Goal: Information Seeking & Learning: Check status

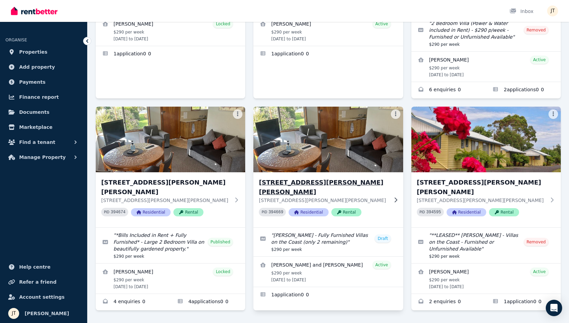
scroll to position [179, 0]
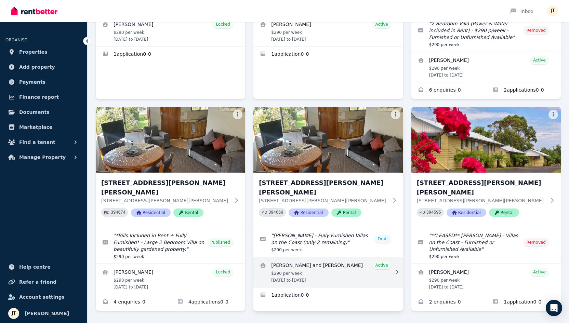
click at [307, 257] on link "View details for Bernice and Aaron Martin" at bounding box center [329, 272] width 150 height 30
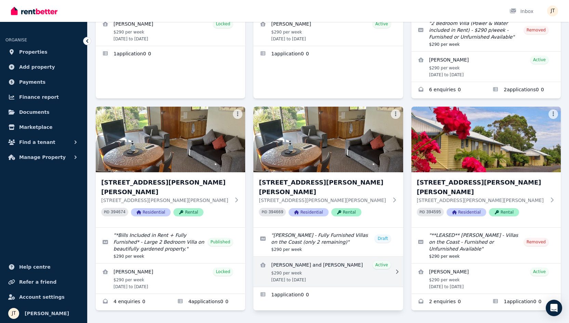
scroll to position [179, 0]
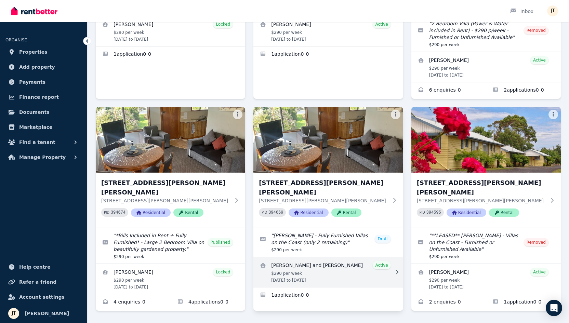
click at [346, 257] on link "View details for Bernice and Aaron Martin" at bounding box center [329, 272] width 150 height 30
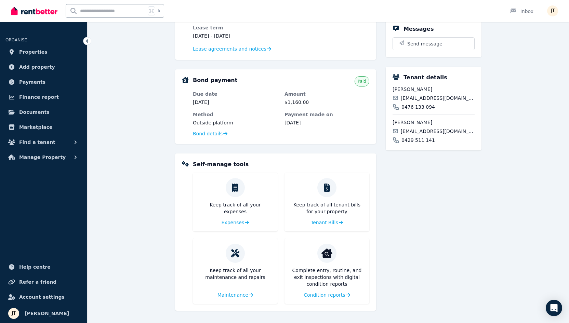
scroll to position [170, 0]
click at [337, 295] on span "Condition reports" at bounding box center [323, 295] width 41 height 7
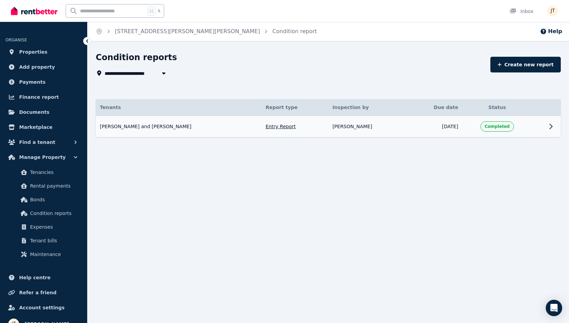
click at [408, 125] on td "[DATE]" at bounding box center [435, 127] width 54 height 22
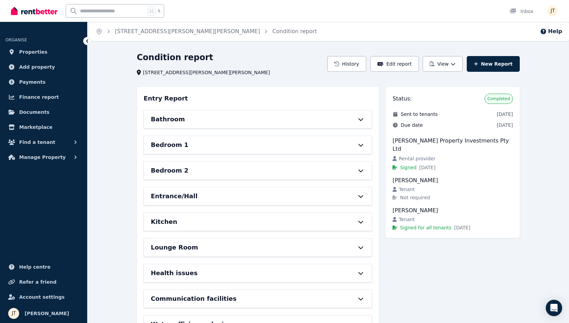
click at [262, 118] on div "Bathroom" at bounding box center [248, 120] width 195 height 10
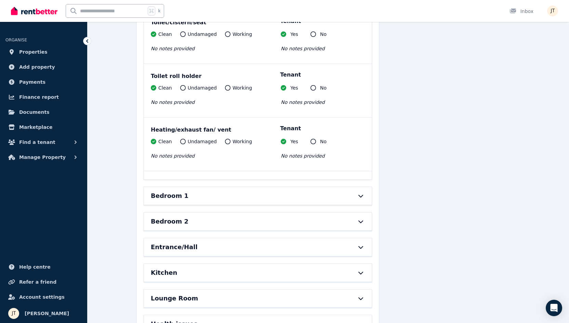
scroll to position [785, 0]
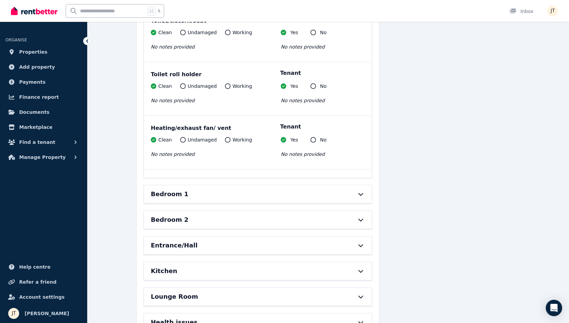
click at [311, 190] on div "Bedroom 1" at bounding box center [248, 195] width 195 height 10
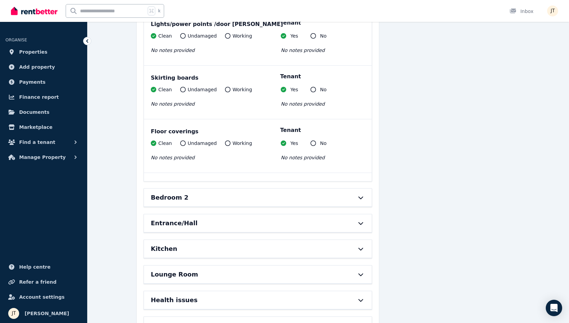
scroll to position [1322, 0]
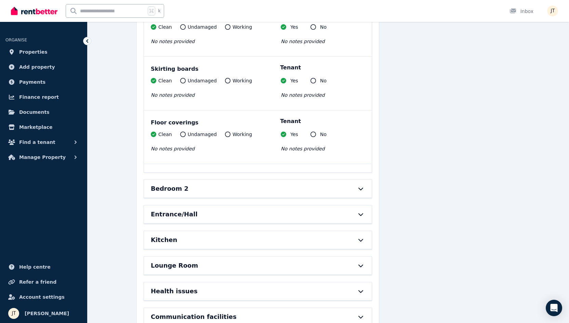
click at [248, 184] on div "Bedroom 2" at bounding box center [248, 189] width 195 height 10
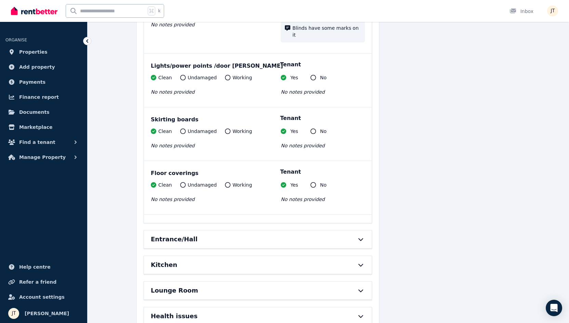
scroll to position [1942, 0]
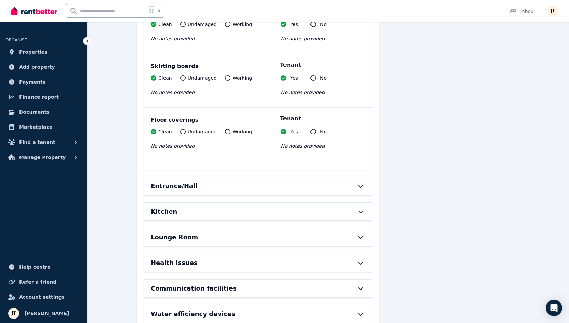
click at [269, 181] on div "Entrance/Hall" at bounding box center [248, 186] width 195 height 10
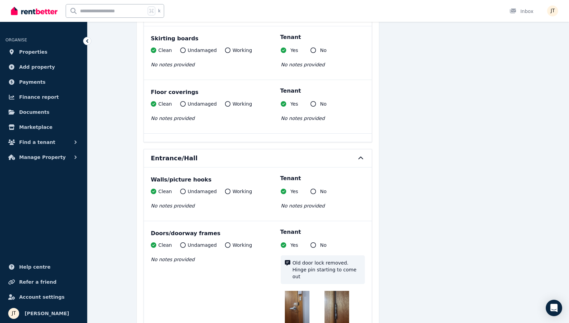
scroll to position [2116, 0]
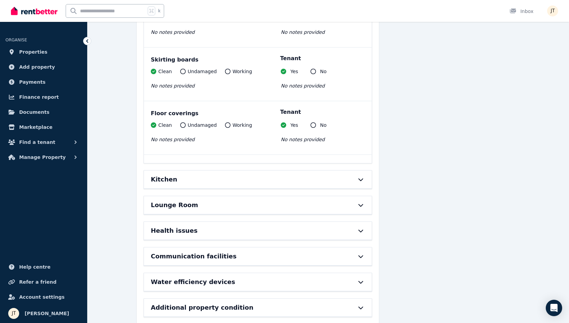
click at [263, 171] on div "Kitchen" at bounding box center [258, 180] width 228 height 18
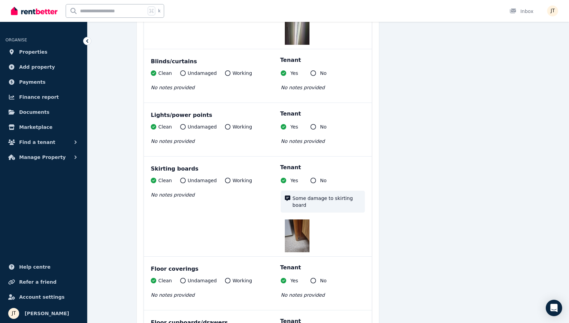
scroll to position [2996, 0]
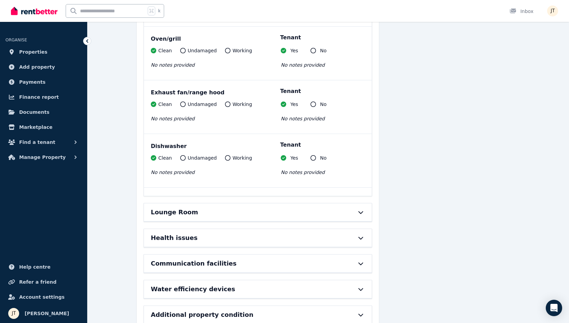
click at [230, 204] on div "Lounge Room" at bounding box center [258, 213] width 228 height 18
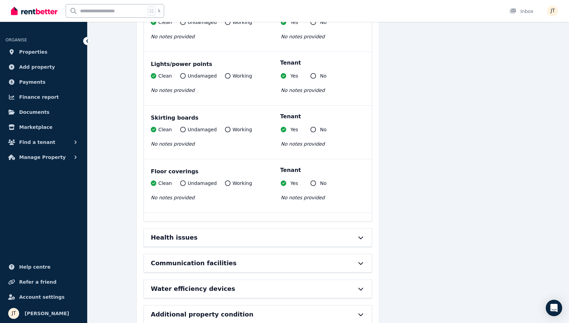
scroll to position [4016, 0]
click at [215, 233] on div "Health issues" at bounding box center [248, 238] width 195 height 10
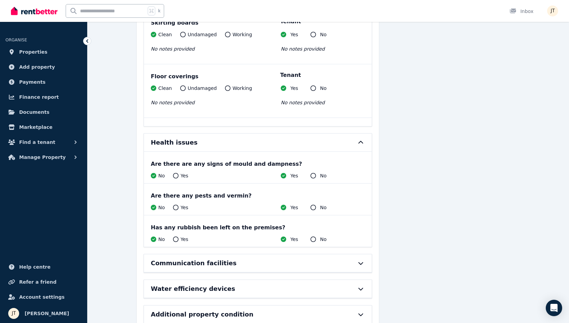
scroll to position [4112, 0]
click at [256, 259] on div "Communication facilities" at bounding box center [248, 264] width 195 height 10
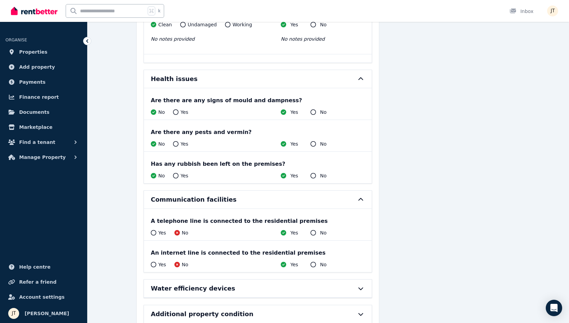
scroll to position [4175, 0]
click at [216, 285] on h6 "Water efficiency devices" at bounding box center [193, 290] width 85 height 10
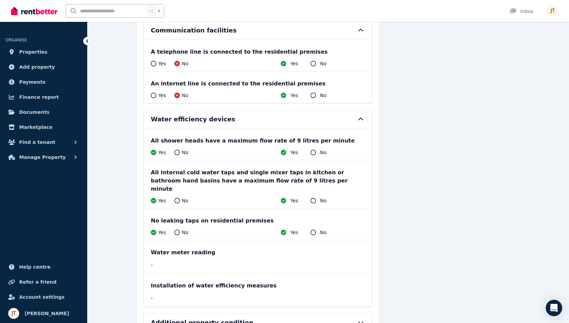
scroll to position [4345, 0]
click at [217, 282] on div "Installation of water efficiency measures" at bounding box center [258, 286] width 214 height 8
click at [224, 319] on h6 "Additional property condition" at bounding box center [202, 324] width 103 height 10
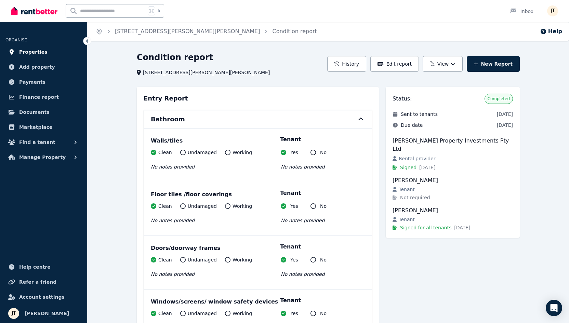
scroll to position [0, 0]
click at [29, 53] on span "Properties" at bounding box center [33, 52] width 28 height 8
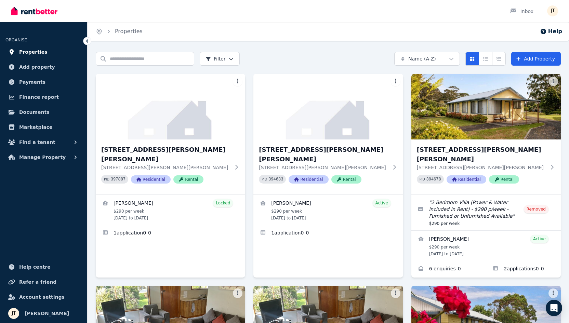
click at [36, 51] on span "Properties" at bounding box center [33, 52] width 28 height 8
click at [38, 83] on span "Payments" at bounding box center [32, 82] width 26 height 8
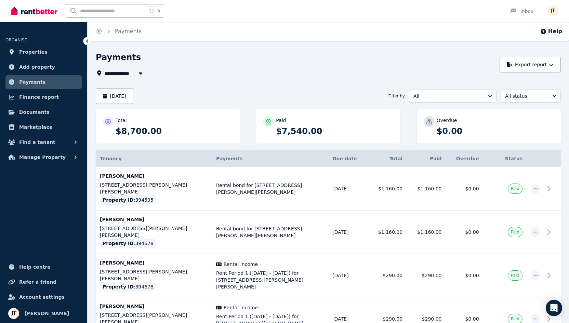
click at [452, 101] on button "All" at bounding box center [453, 96] width 88 height 13
click at [409, 60] on div "Payments" at bounding box center [296, 58] width 400 height 13
click at [469, 96] on span "All" at bounding box center [448, 96] width 69 height 7
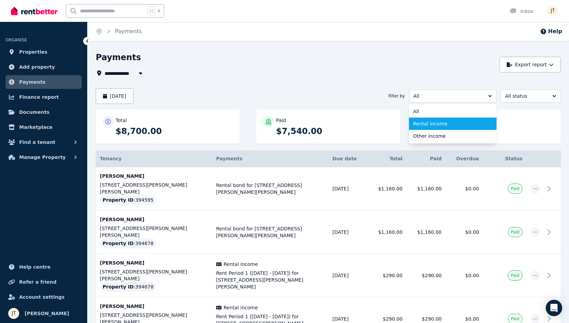
click at [439, 125] on span "Rental income" at bounding box center [448, 123] width 71 height 7
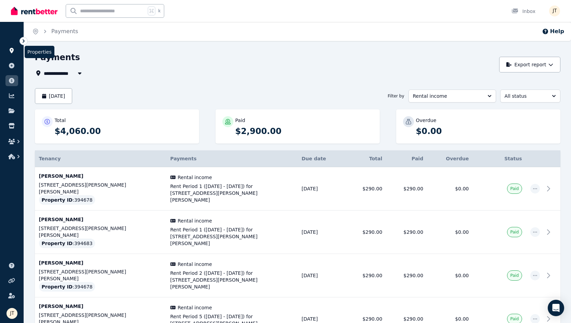
click at [14, 52] on icon at bounding box center [11, 50] width 7 height 5
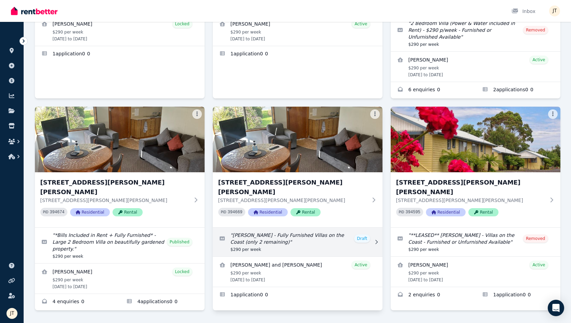
scroll to position [179, 0]
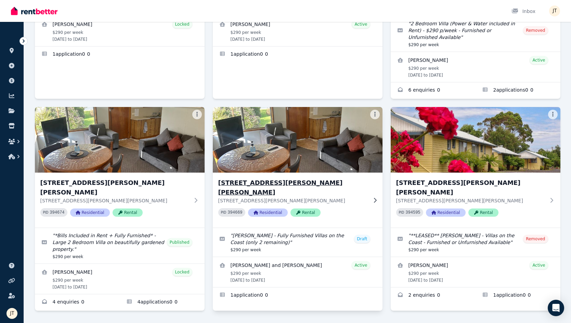
click at [269, 178] on h3 "[STREET_ADDRESS][PERSON_NAME][PERSON_NAME]" at bounding box center [292, 187] width 149 height 19
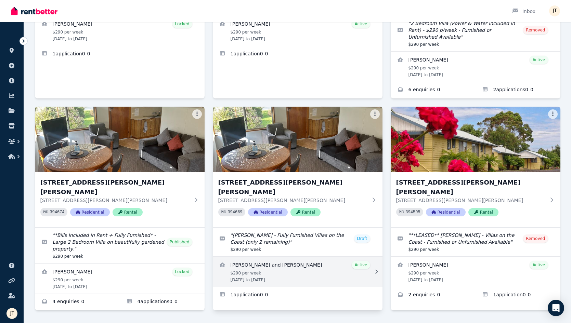
scroll to position [179, 0]
click at [284, 257] on link "View details for Bernice and Aaron Martin" at bounding box center [298, 272] width 170 height 30
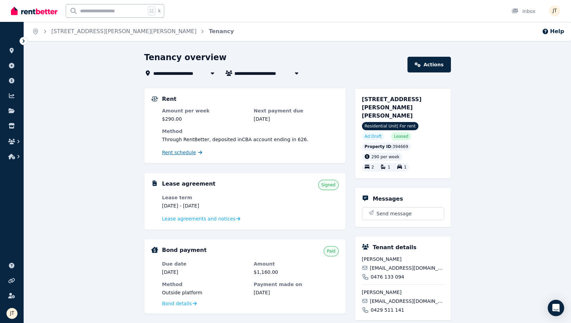
click at [186, 153] on span "Rent schedule" at bounding box center [179, 152] width 34 height 7
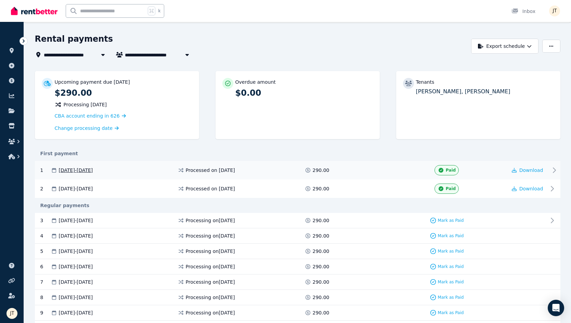
scroll to position [18, 0]
click at [61, 56] on span "[STREET_ADDRESS][PERSON_NAME][PERSON_NAME]" at bounding box center [113, 55] width 139 height 8
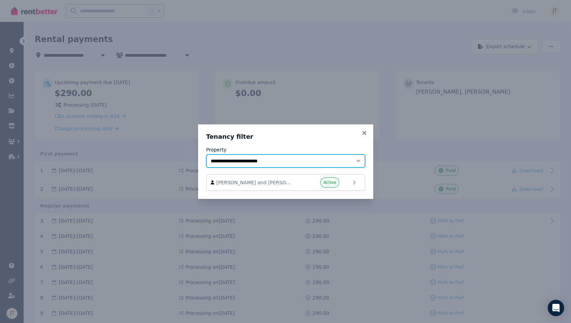
select select "**********"
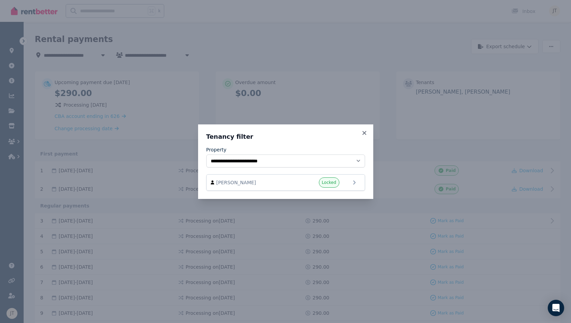
click at [334, 87] on div "**********" at bounding box center [285, 161] width 571 height 323
click at [367, 132] on icon at bounding box center [364, 133] width 7 height 6
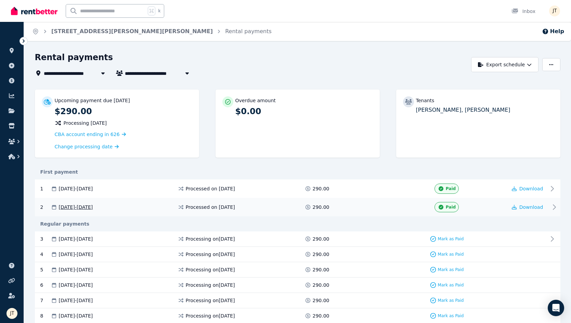
scroll to position [0, 0]
click at [168, 73] on span "[PERSON_NAME] and [PERSON_NAME]" at bounding box center [177, 73] width 104 height 8
type input "**********"
click at [157, 67] on div "**********" at bounding box center [251, 64] width 433 height 25
click at [87, 74] on span "[STREET_ADDRESS][PERSON_NAME][PERSON_NAME]" at bounding box center [113, 73] width 139 height 8
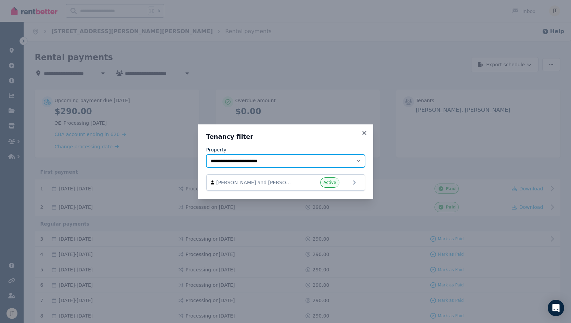
select select "**********"
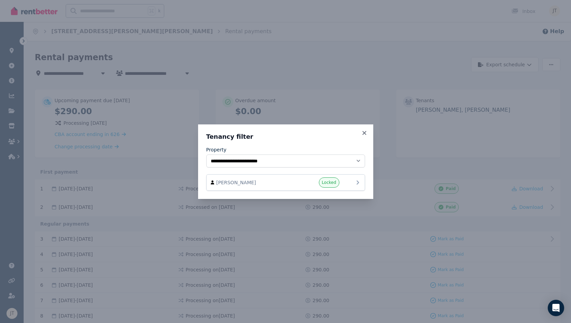
click at [285, 184] on span "[PERSON_NAME]" at bounding box center [255, 182] width 78 height 7
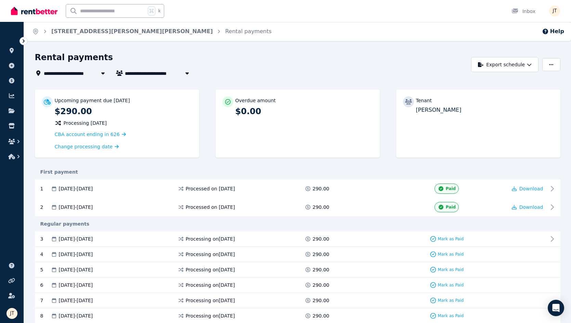
type input "**********"
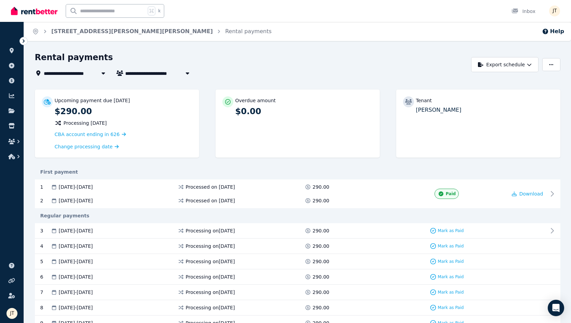
type input "**********"
click at [93, 33] on link "[STREET_ADDRESS][PERSON_NAME][PERSON_NAME]" at bounding box center [131, 31] width 161 height 7
click at [88, 73] on span "[STREET_ADDRESS][PERSON_NAME][PERSON_NAME]" at bounding box center [113, 73] width 139 height 8
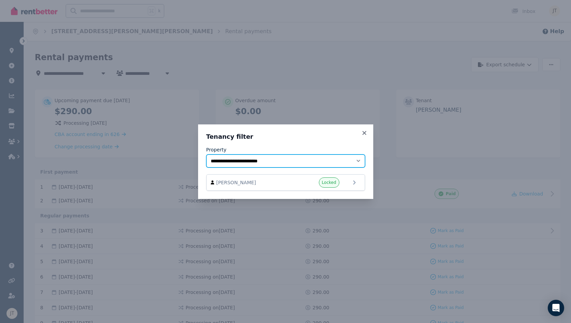
select select "**********"
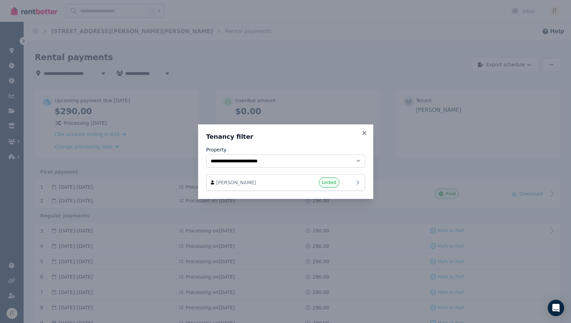
click at [300, 180] on div "Locked" at bounding box center [318, 183] width 41 height 10
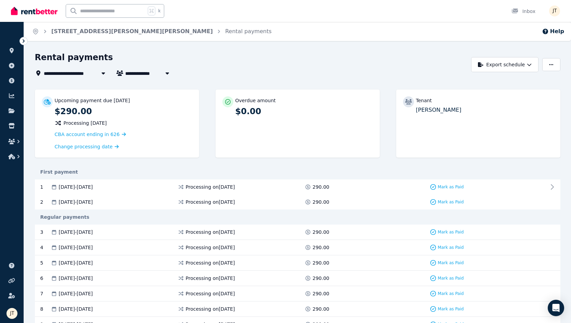
type input "**********"
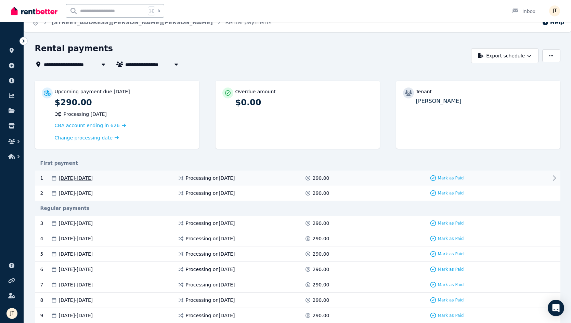
click at [161, 179] on div "[DATE] - [DATE]" at bounding box center [114, 178] width 127 height 7
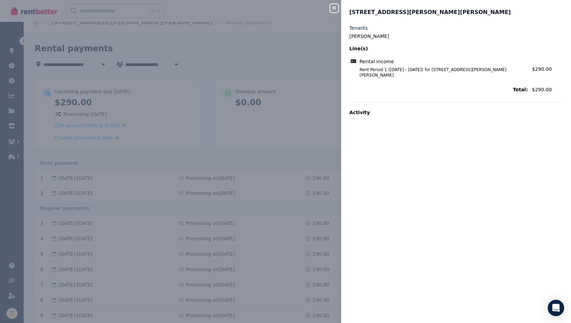
click at [333, 9] on icon "button" at bounding box center [334, 7] width 8 height 5
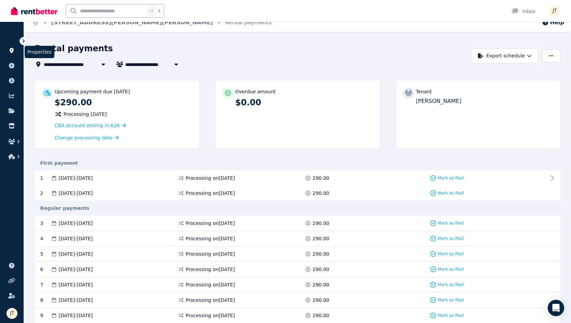
click at [13, 51] on icon at bounding box center [12, 50] width 4 height 5
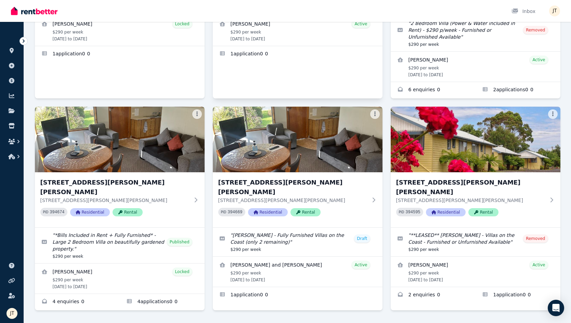
scroll to position [179, 0]
click at [10, 51] on icon at bounding box center [12, 50] width 4 height 5
